Goal: Task Accomplishment & Management: Use online tool/utility

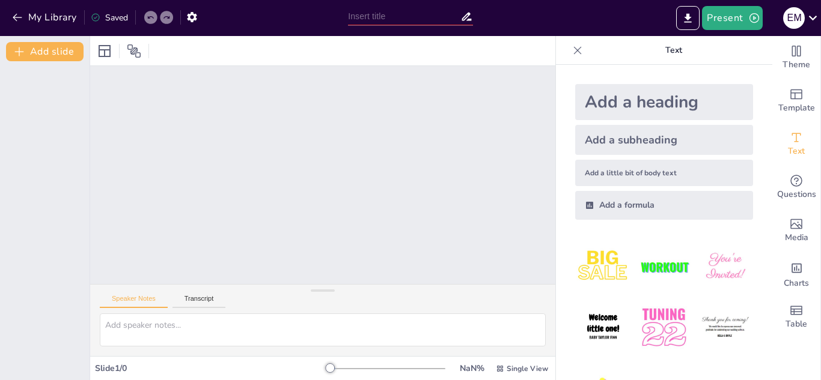
click at [260, 172] on div at bounding box center [322, 175] width 465 height 218
click at [201, 294] on div "Speaker Notes Transcript" at bounding box center [322, 299] width 465 height 29
click at [188, 305] on button "Transcript" at bounding box center [198, 301] width 53 height 13
click at [622, 93] on div "Add a heading" at bounding box center [664, 102] width 178 height 36
click at [319, 291] on div at bounding box center [323, 291] width 24 height 12
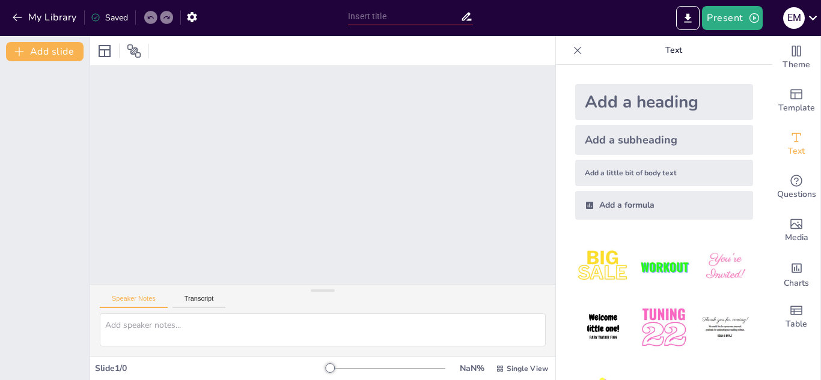
click at [374, 18] on input "text" at bounding box center [404, 16] width 112 height 17
click at [467, 17] on icon at bounding box center [466, 17] width 10 height 8
click at [608, 327] on img at bounding box center [603, 328] width 56 height 56
